Goal: Transaction & Acquisition: Purchase product/service

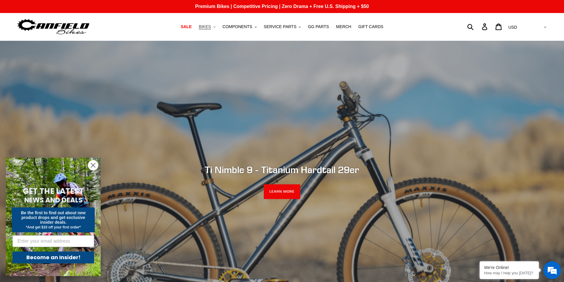
click at [211, 28] on span "BIKES" at bounding box center [205, 26] width 12 height 5
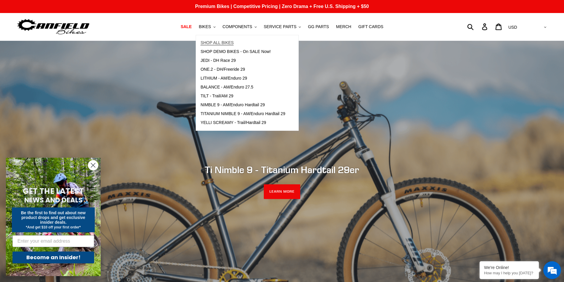
click at [234, 40] on link "SHOP ALL BIKES" at bounding box center [243, 42] width 94 height 9
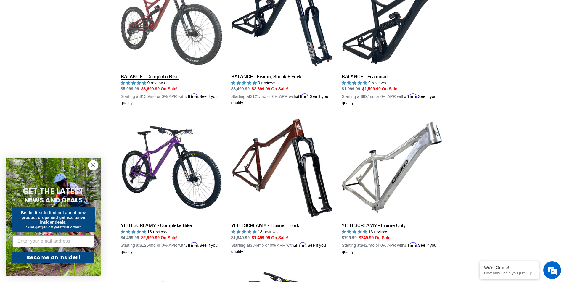
scroll to position [237, 0]
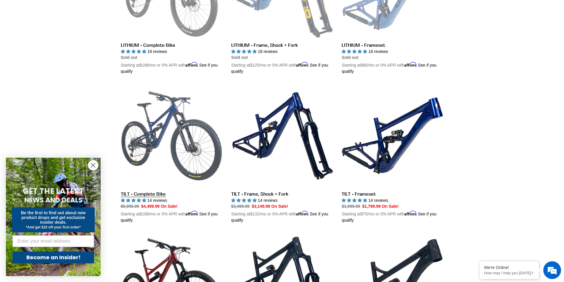
click at [159, 129] on link "TILT - Complete Bike" at bounding box center [172, 154] width 102 height 139
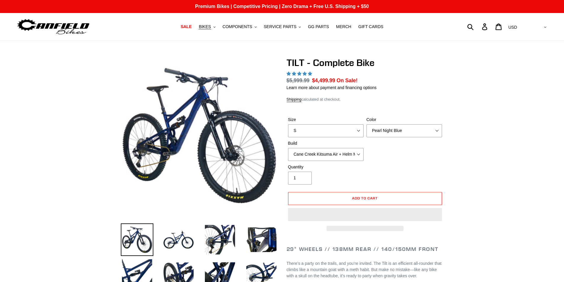
select select "highest-rating"
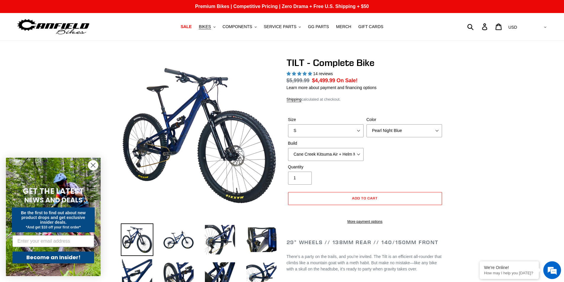
click at [207, 122] on img at bounding box center [199, 135] width 155 height 155
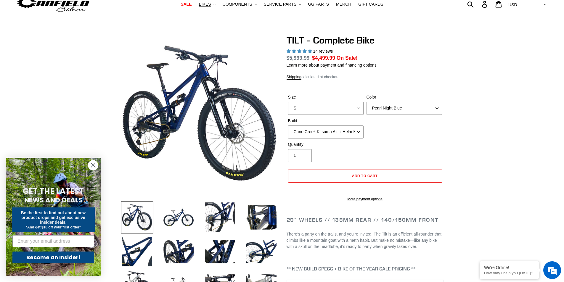
scroll to position [118, 0]
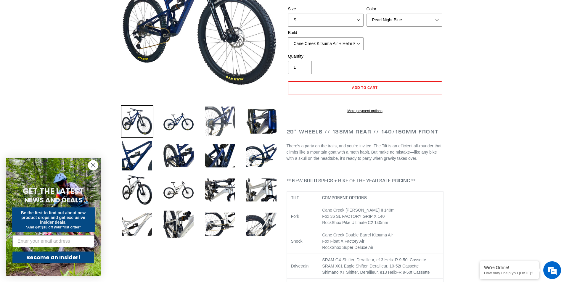
click at [218, 120] on img at bounding box center [220, 121] width 33 height 33
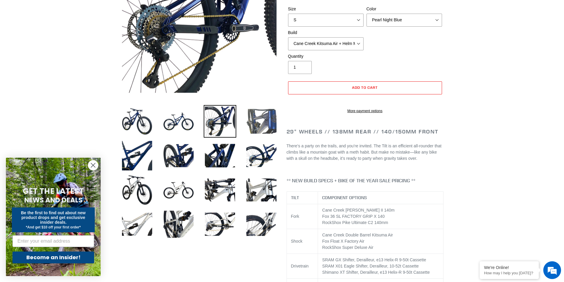
scroll to position [59, 0]
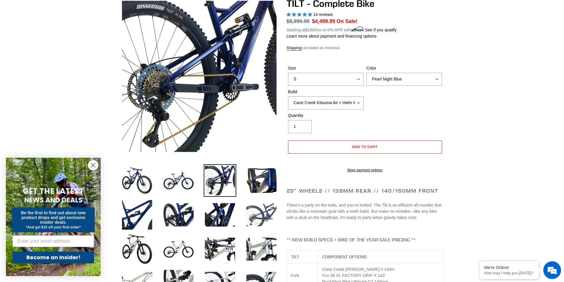
click at [267, 207] on img at bounding box center [261, 215] width 33 height 33
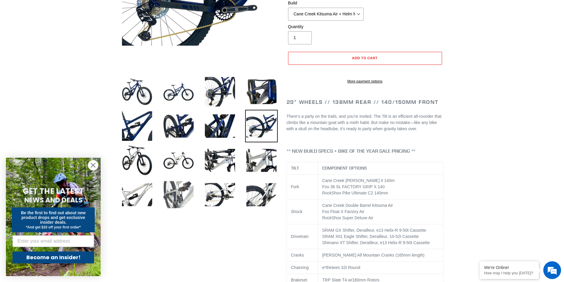
scroll to position [0, 0]
click at [176, 202] on img at bounding box center [178, 195] width 33 height 33
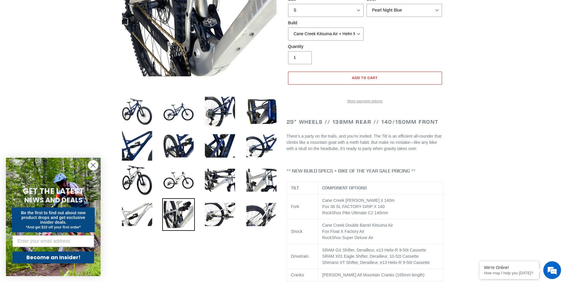
scroll to position [59, 0]
